Goal: Task Accomplishment & Management: Manage account settings

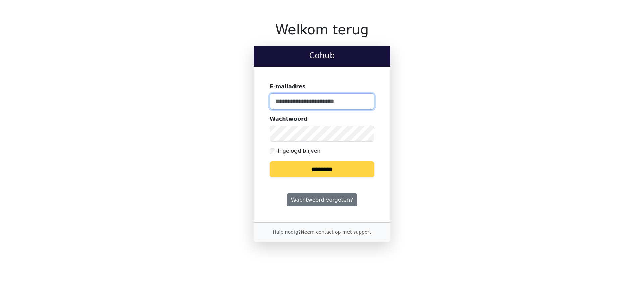
type input "**********"
click at [327, 168] on input "********" at bounding box center [322, 169] width 105 height 16
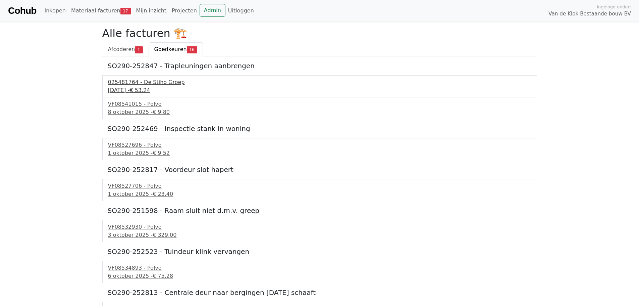
click at [154, 86] on div "025481764 - De Stiho Groep" at bounding box center [320, 82] width 424 height 8
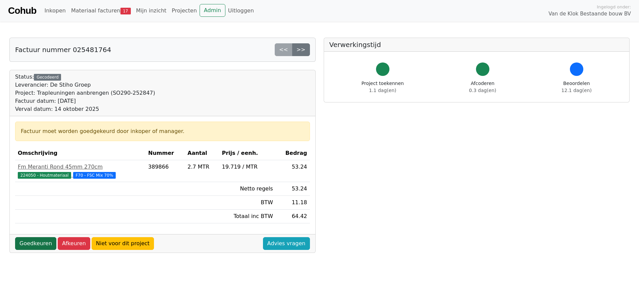
click at [30, 243] on link "Goedkeuren" at bounding box center [35, 243] width 41 height 13
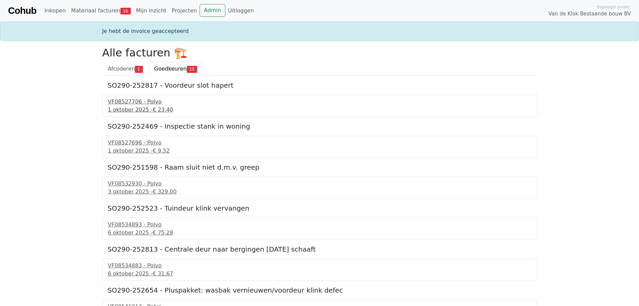
click at [137, 108] on div "[DATE] - € 23.40" at bounding box center [320, 110] width 424 height 8
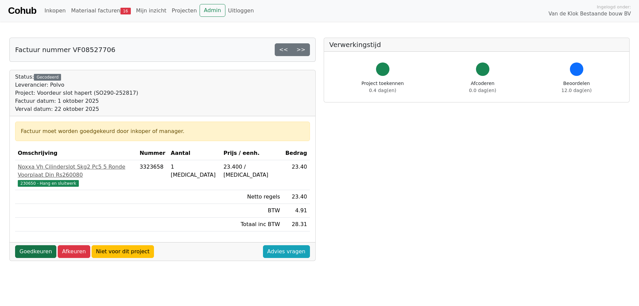
click at [29, 245] on link "Goedkeuren" at bounding box center [35, 251] width 41 height 13
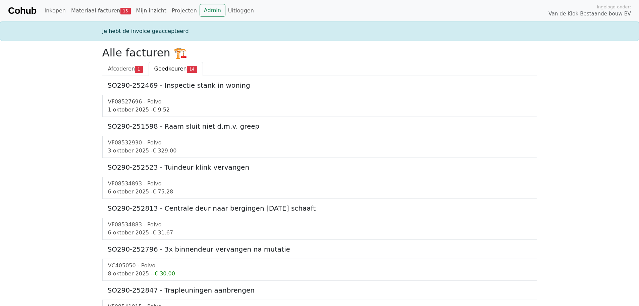
click at [134, 111] on div "1 oktober 2025 - € 9.52" at bounding box center [320, 110] width 424 height 8
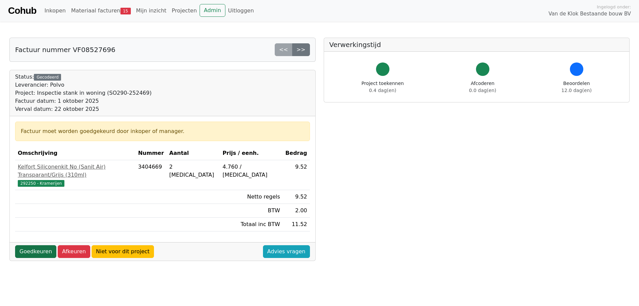
click at [36, 245] on link "Goedkeuren" at bounding box center [35, 251] width 41 height 13
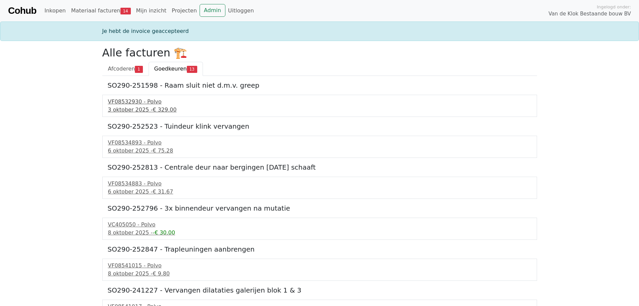
click at [137, 112] on div "3 oktober 2025 - € 329.00" at bounding box center [320, 110] width 424 height 8
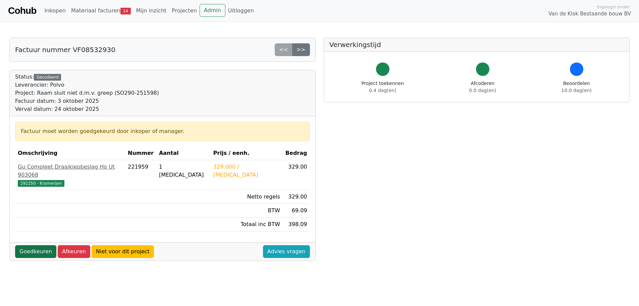
click at [38, 247] on link "Goedkeuren" at bounding box center [35, 251] width 41 height 13
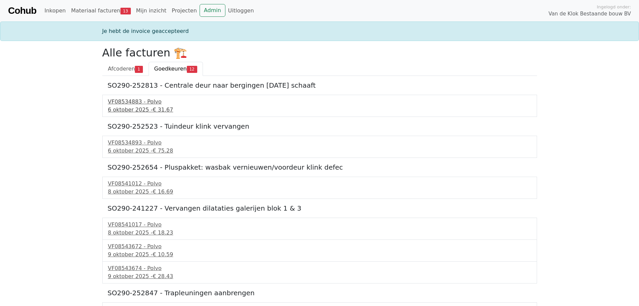
click at [148, 108] on div "6 oktober 2025 - € 31.67" at bounding box center [320, 110] width 424 height 8
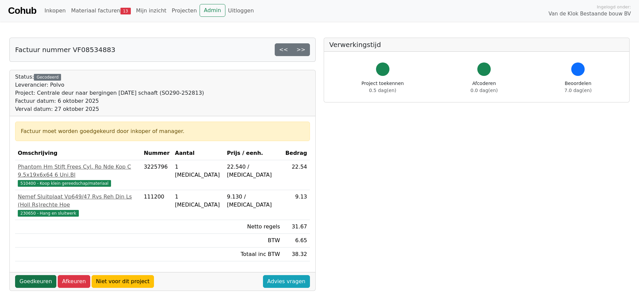
click at [33, 275] on link "Goedkeuren" at bounding box center [35, 281] width 41 height 13
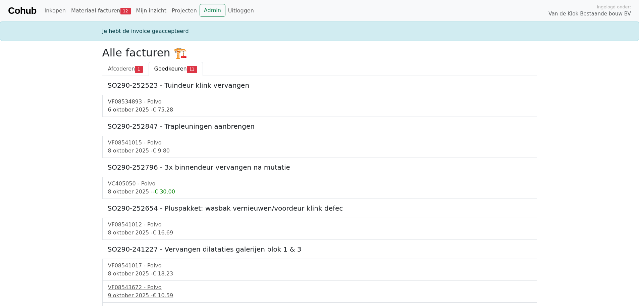
click at [142, 111] on div "6 oktober 2025 - € 75.28" at bounding box center [320, 110] width 424 height 8
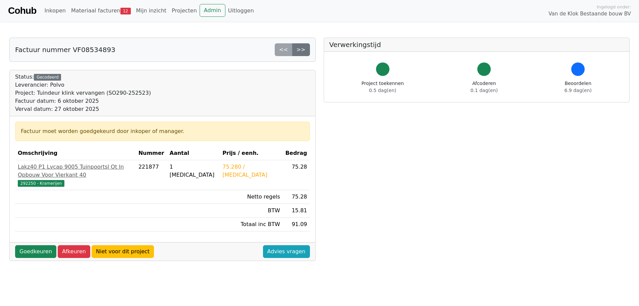
click at [24, 252] on div "Goedkeuren Afkeuren Niet voor dit project Advies vragen" at bounding box center [163, 251] width 306 height 18
click at [30, 245] on link "Goedkeuren" at bounding box center [35, 251] width 41 height 13
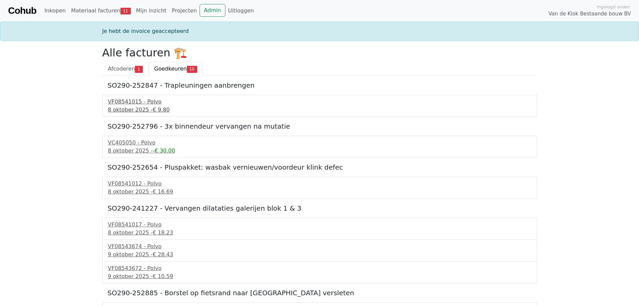
click at [142, 103] on div "VF08541015 - Polvo" at bounding box center [320, 102] width 424 height 8
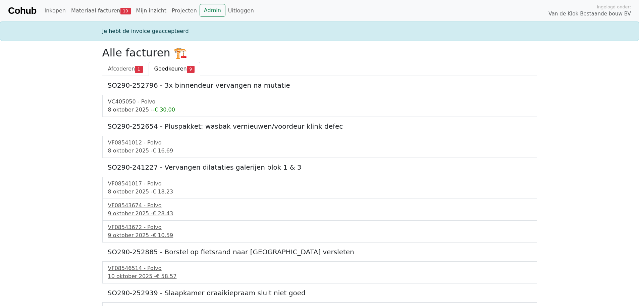
click at [135, 106] on div "8 oktober 2025 - -€ 30.00" at bounding box center [320, 110] width 424 height 8
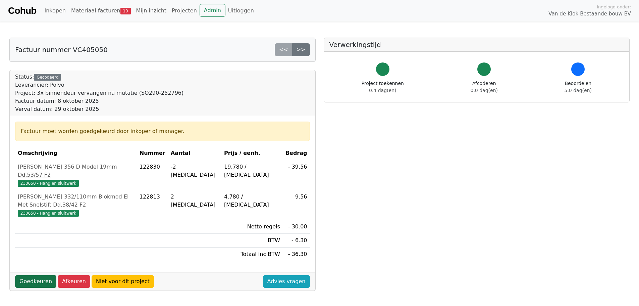
click at [32, 275] on link "Goedkeuren" at bounding box center [35, 281] width 41 height 13
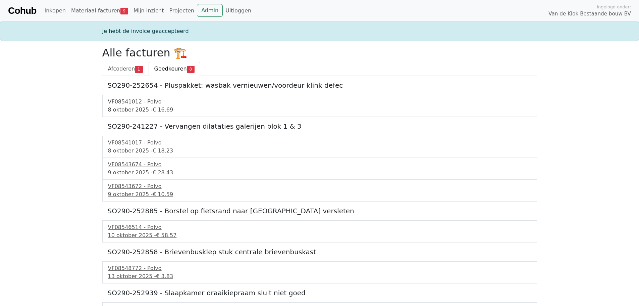
click at [127, 111] on div "8 oktober 2025 - € 16.69" at bounding box center [320, 110] width 424 height 8
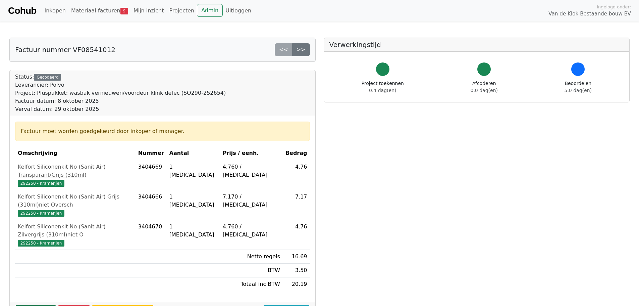
click at [30, 305] on link "Goedkeuren" at bounding box center [35, 311] width 41 height 13
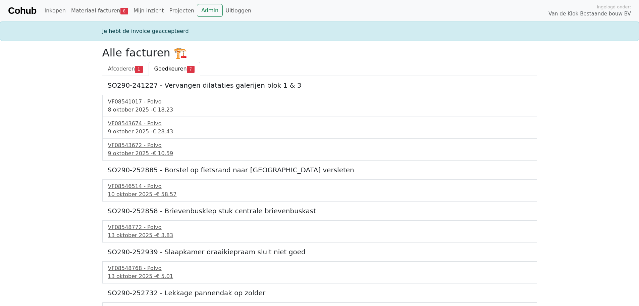
click at [128, 110] on div "8 oktober 2025 - € 18.23" at bounding box center [320, 110] width 424 height 8
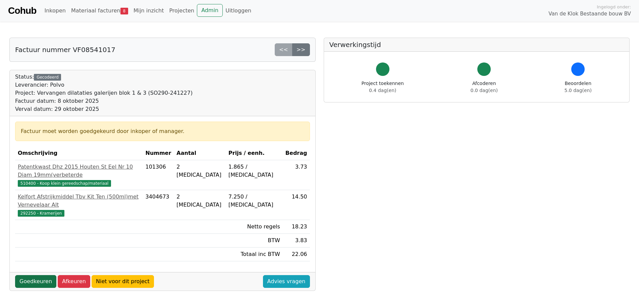
click at [36, 275] on link "Goedkeuren" at bounding box center [35, 281] width 41 height 13
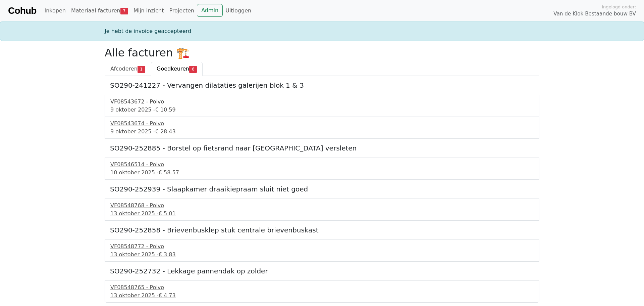
click at [142, 110] on div "[DATE] - € 10.59" at bounding box center [322, 110] width 424 height 8
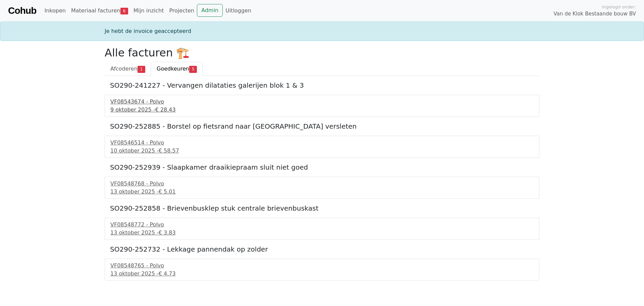
click at [145, 109] on div "9 oktober 2025 - € 28.43" at bounding box center [322, 110] width 424 height 8
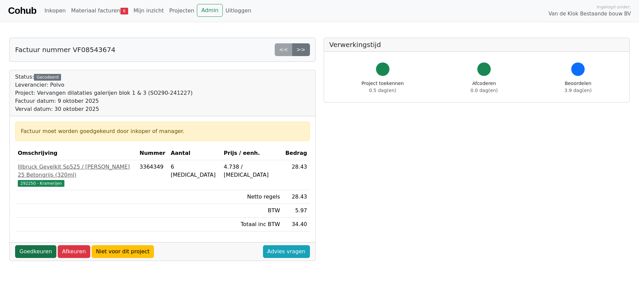
click at [43, 246] on link "Goedkeuren" at bounding box center [35, 251] width 41 height 13
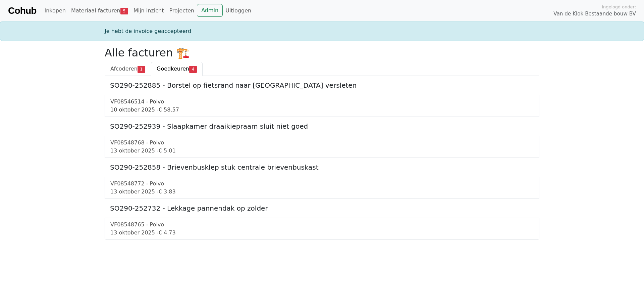
click at [139, 109] on div "10 oktober 2025 - € 58.57" at bounding box center [322, 110] width 424 height 8
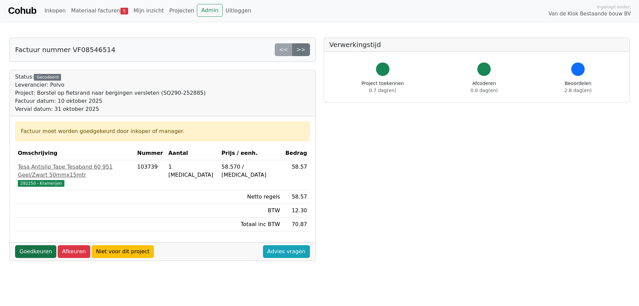
click at [44, 245] on link "Goedkeuren" at bounding box center [35, 251] width 41 height 13
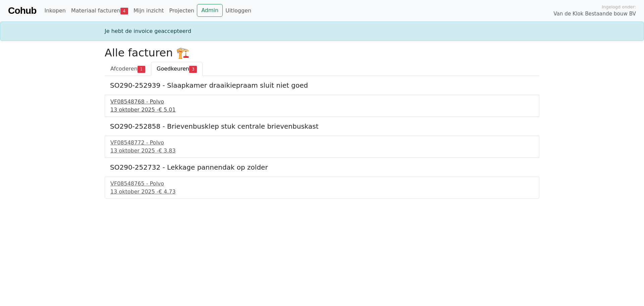
click at [138, 107] on div "13 oktober 2025 - € 5.01" at bounding box center [322, 110] width 424 height 8
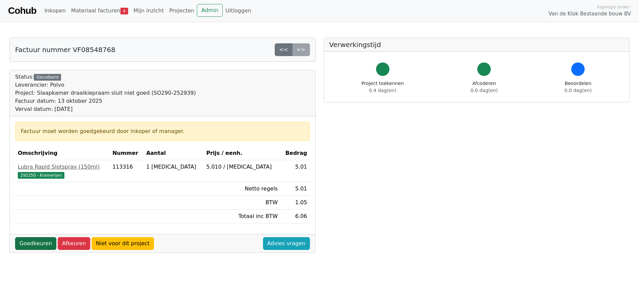
click at [42, 244] on link "Goedkeuren" at bounding box center [35, 243] width 41 height 13
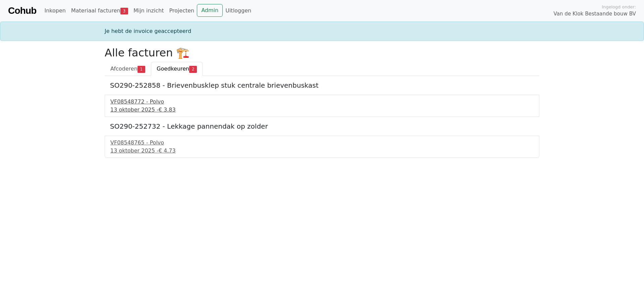
click at [120, 110] on div "13 oktober 2025 - € 3.83" at bounding box center [322, 110] width 424 height 8
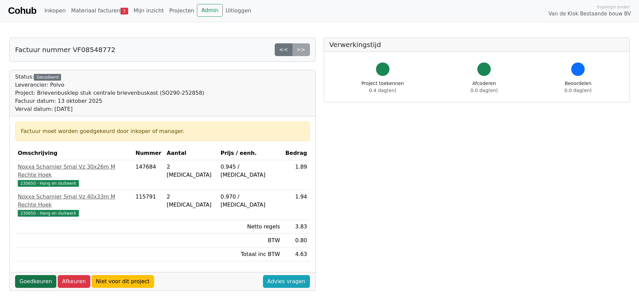
click at [27, 275] on link "Goedkeuren" at bounding box center [35, 281] width 41 height 13
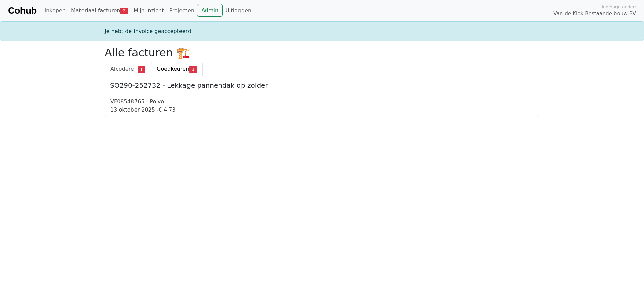
click at [126, 111] on div "13 oktober 2025 - € 4.73" at bounding box center [322, 110] width 424 height 8
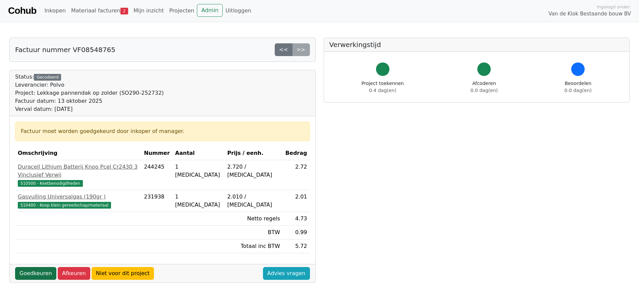
click at [43, 270] on link "Goedkeuren" at bounding box center [35, 273] width 41 height 13
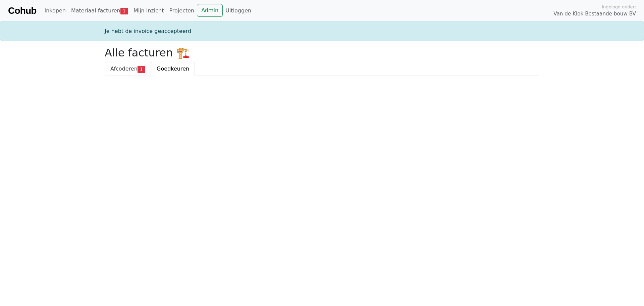
click at [123, 68] on span "Afcoderen" at bounding box center [123, 68] width 27 height 6
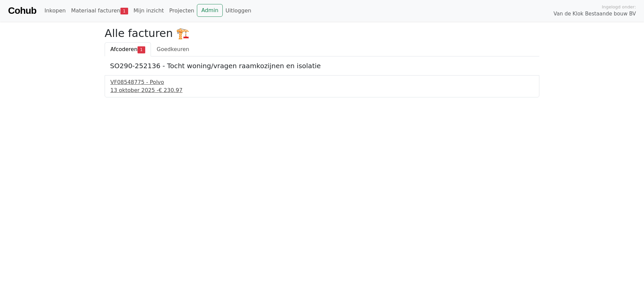
click at [139, 87] on div "13 oktober 2025 - € 230.97" at bounding box center [322, 90] width 424 height 8
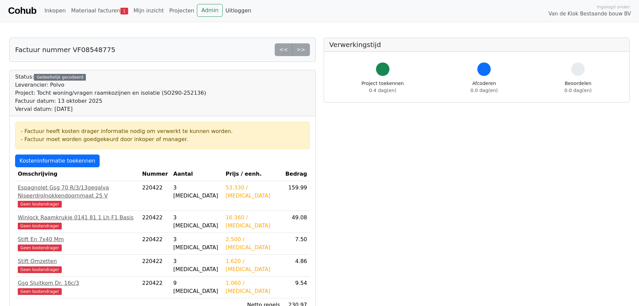
click at [223, 13] on link "Uitloggen" at bounding box center [238, 10] width 31 height 13
